Goal: Transaction & Acquisition: Purchase product/service

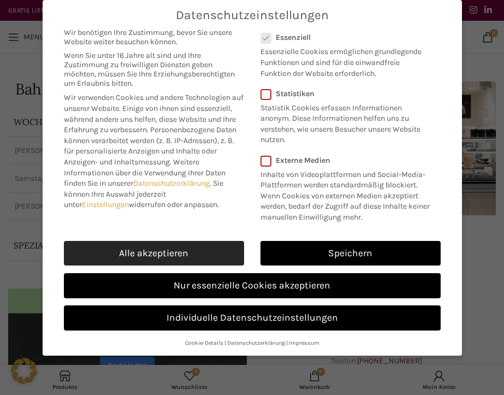
click at [183, 253] on link "Alle akzeptieren" at bounding box center [154, 253] width 180 height 25
checkbox input "true"
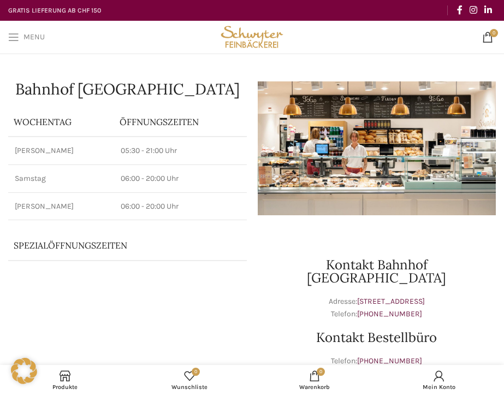
click at [17, 37] on span "Open mobile menu" at bounding box center [13, 37] width 11 height 11
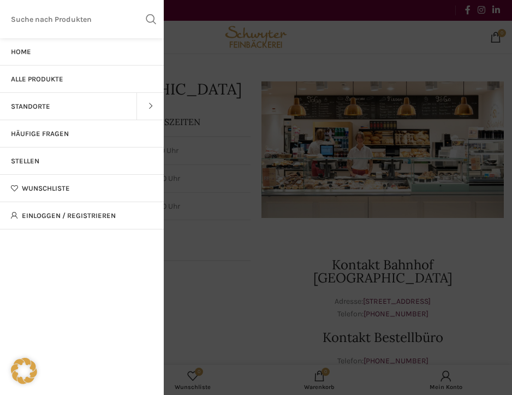
click at [41, 79] on span "Alle Produkte" at bounding box center [37, 79] width 52 height 9
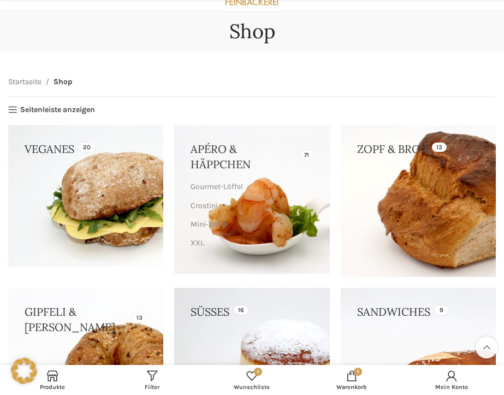
scroll to position [164, 0]
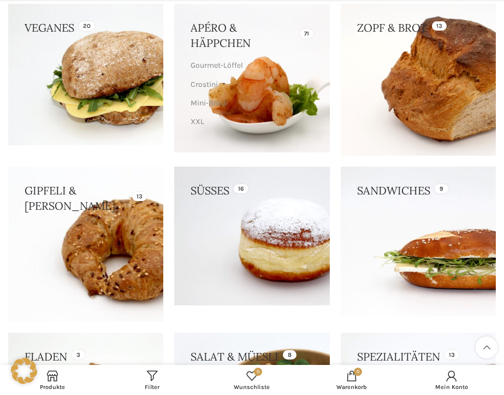
click at [117, 229] on link at bounding box center [85, 243] width 155 height 155
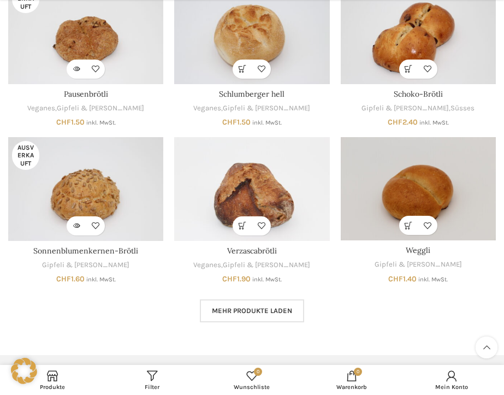
scroll to position [546, 0]
